Goal: Task Accomplishment & Management: Complete application form

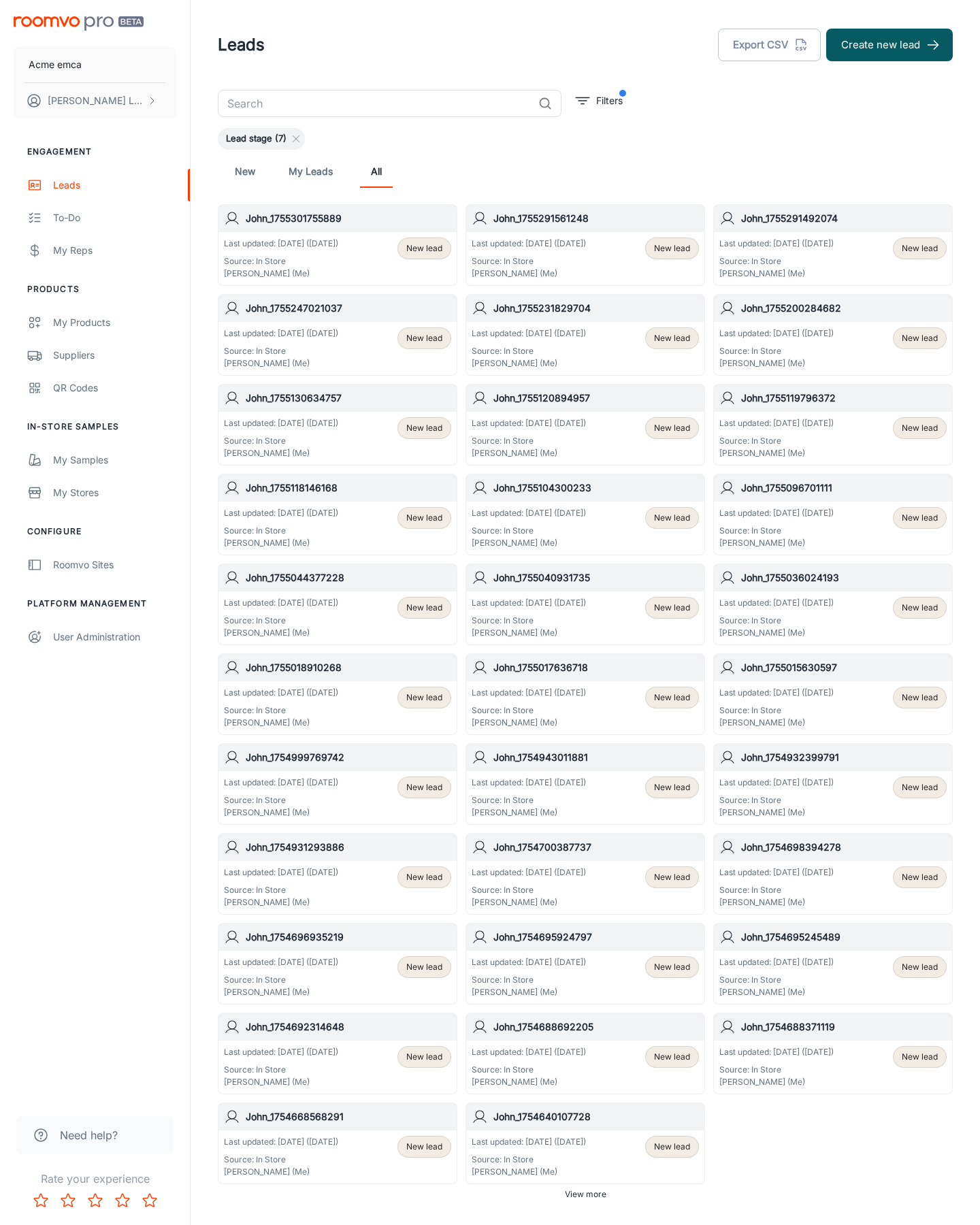
click at [890, 45] on button "Create new lead" at bounding box center [889, 44] width 127 height 33
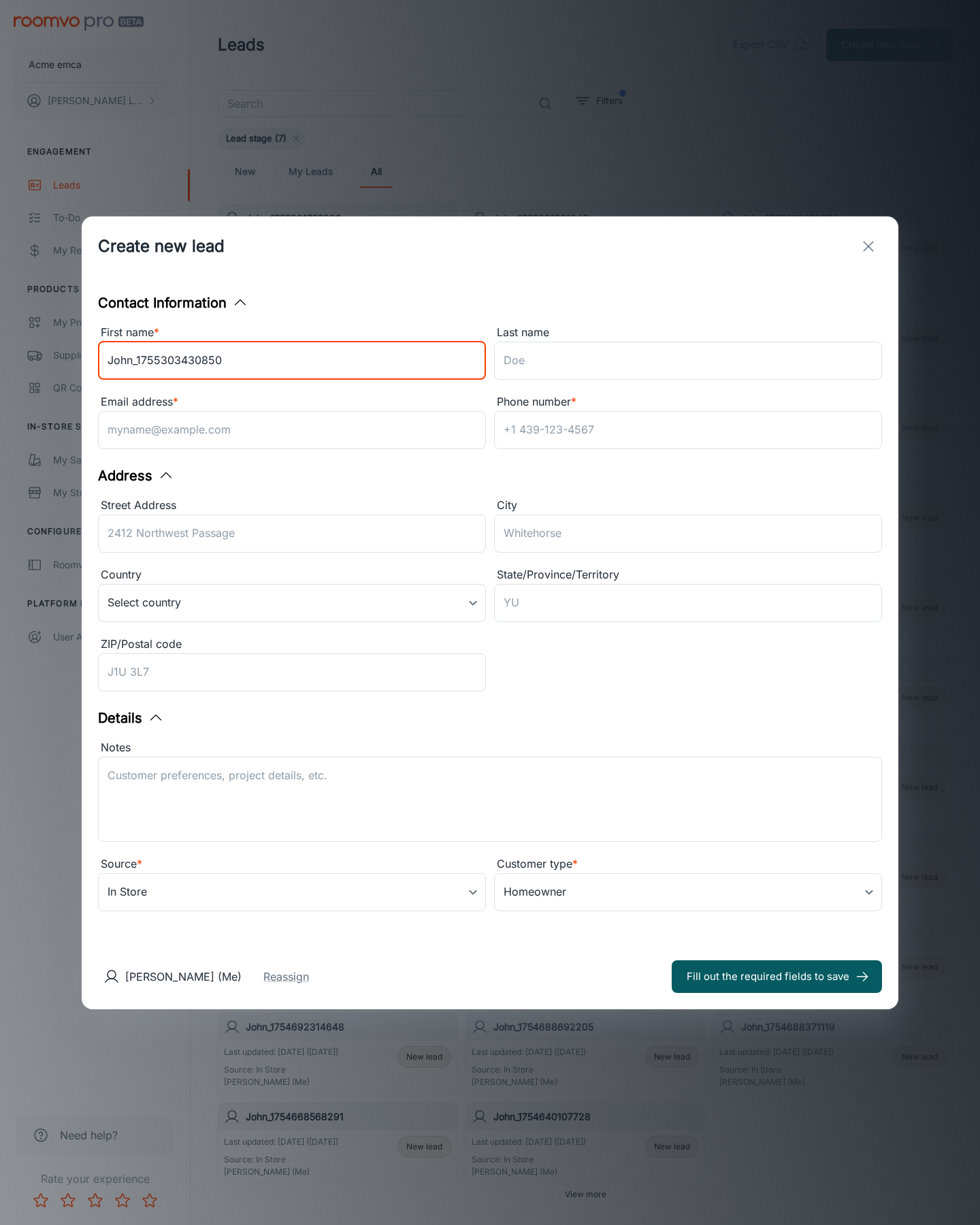
type input "John_1755303430850"
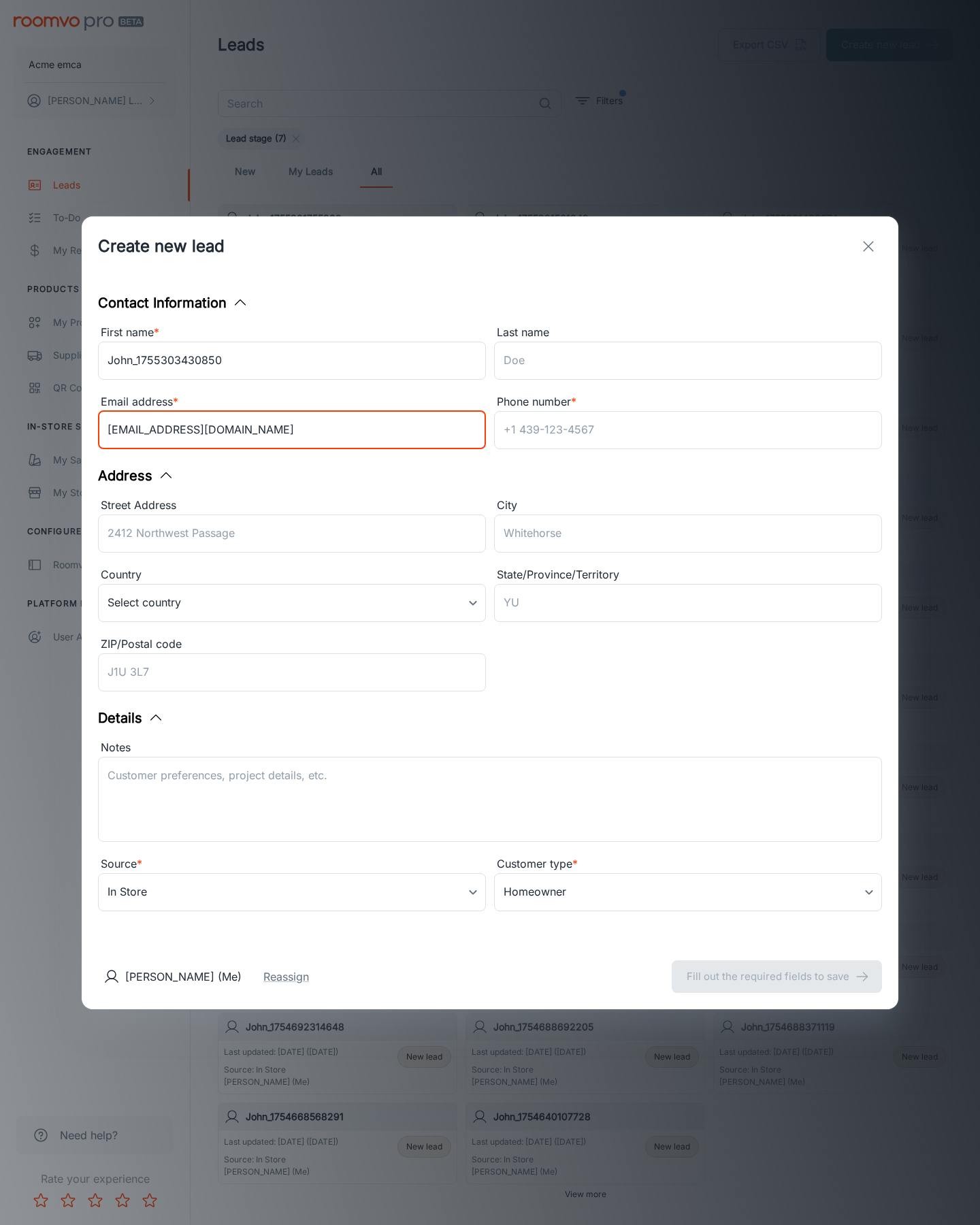
type input "[EMAIL_ADDRESS][DOMAIN_NAME]"
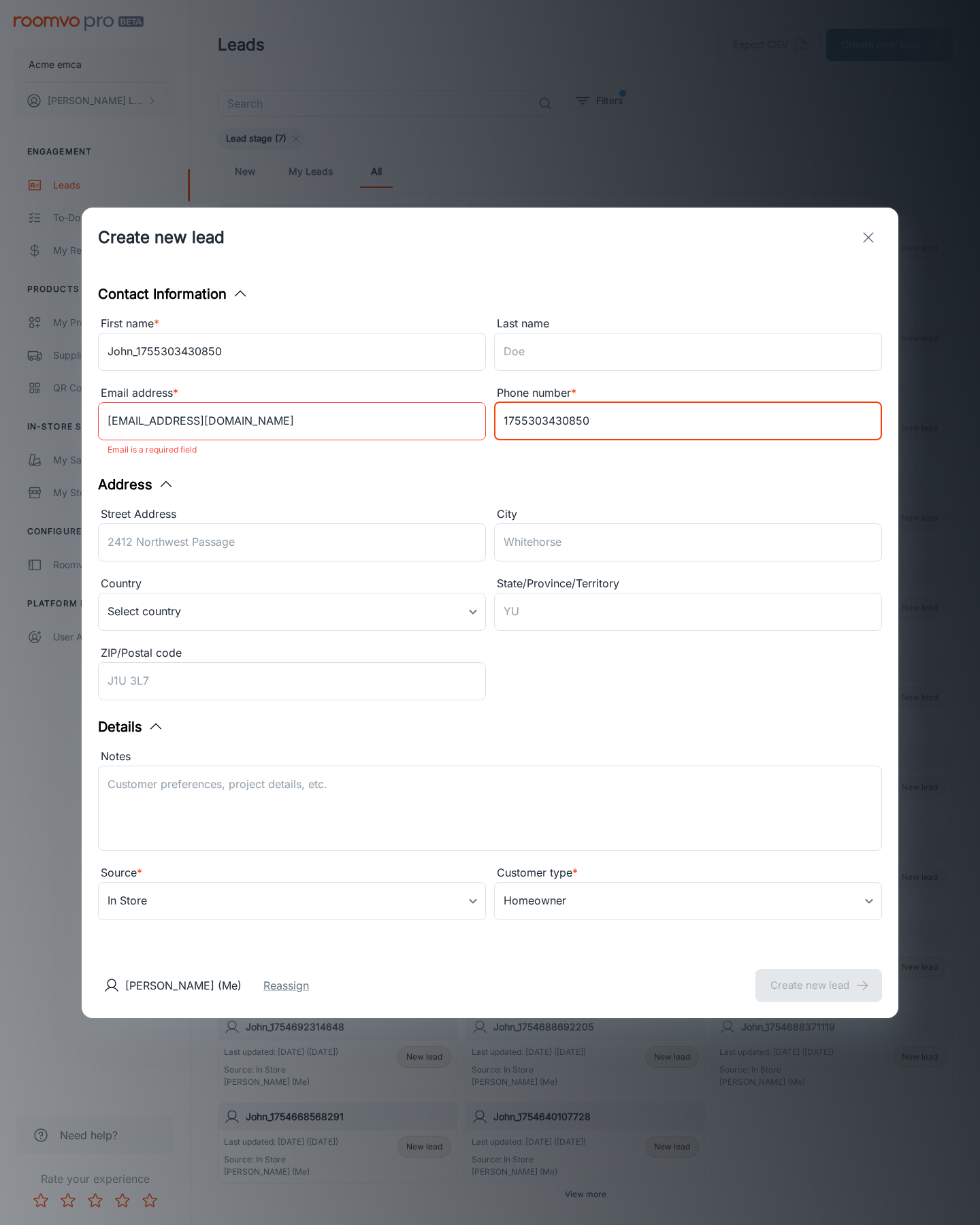
type input "1755303430850"
click at [819, 976] on button "Create new lead" at bounding box center [818, 985] width 127 height 33
